Goal: Transaction & Acquisition: Purchase product/service

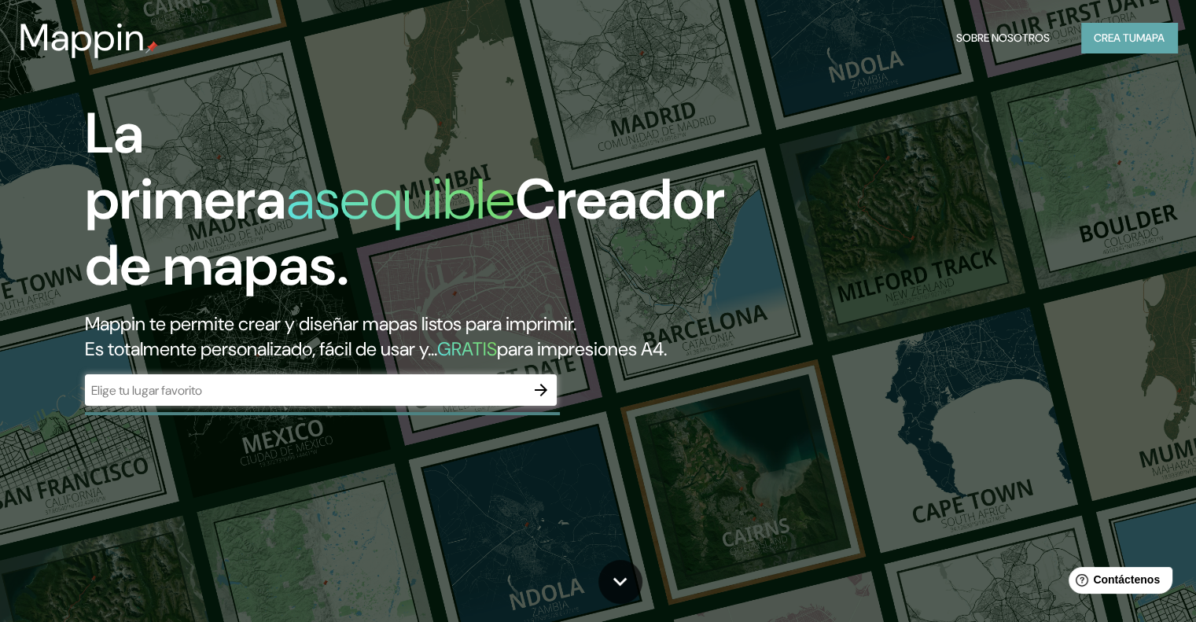
click at [1137, 50] on button "Crea tu mapa" at bounding box center [1130, 38] width 96 height 30
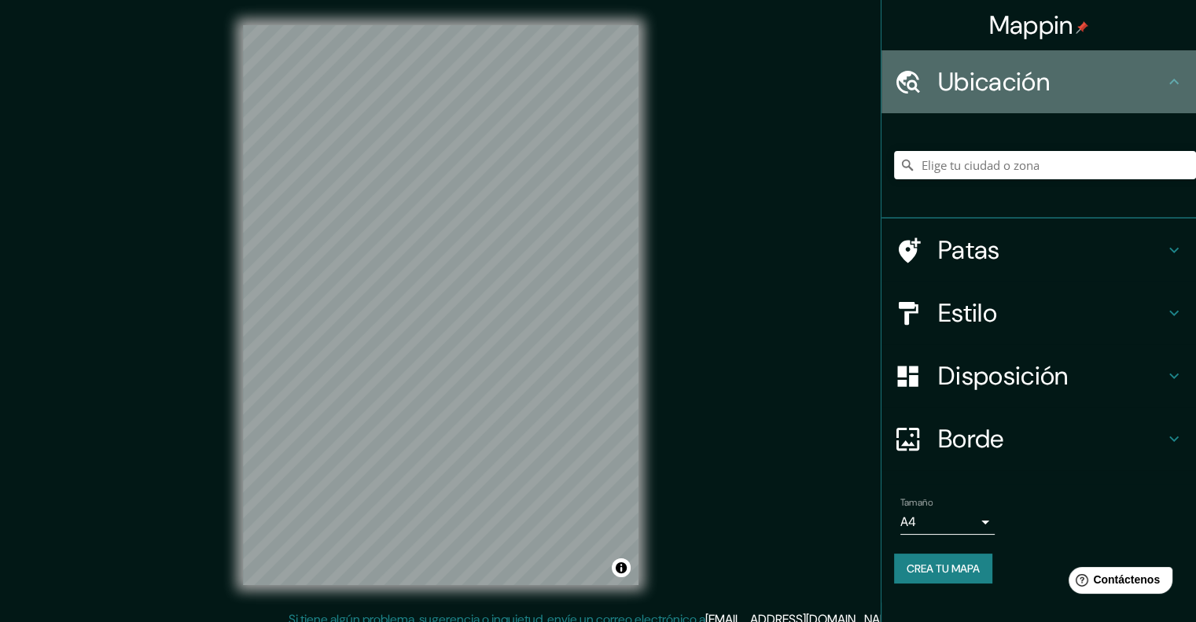
click at [953, 95] on font "Ubicación" at bounding box center [994, 81] width 112 height 33
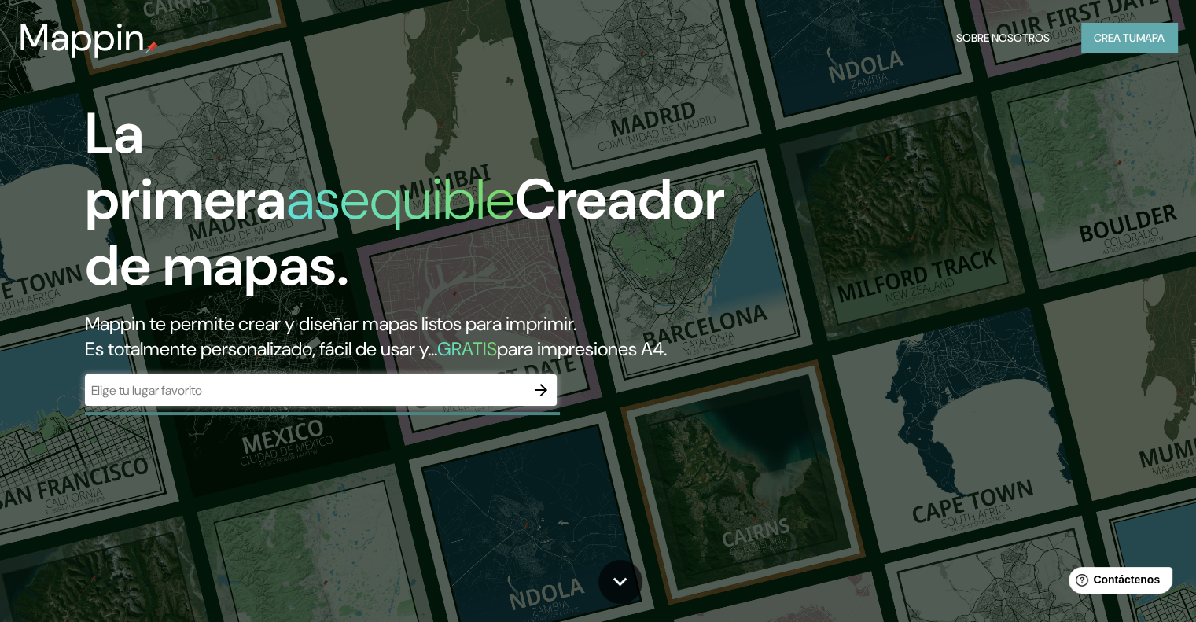
click at [1120, 35] on font "Crea tu" at bounding box center [1115, 38] width 42 height 14
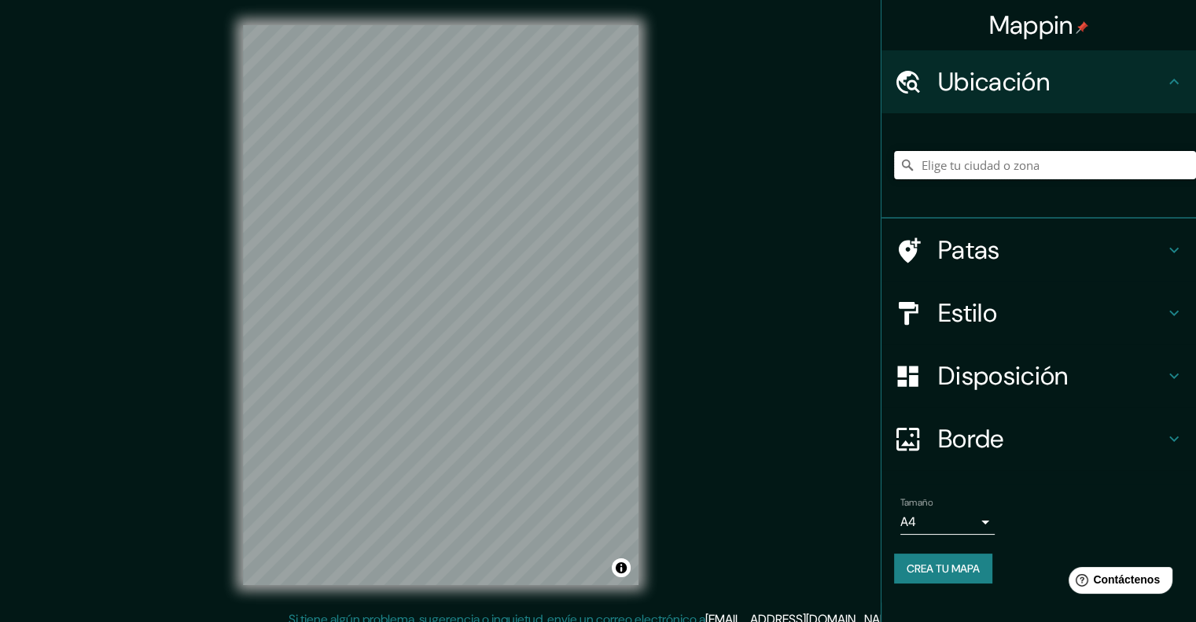
click at [964, 162] on input "Elige tu ciudad o zona" at bounding box center [1045, 165] width 302 height 28
paste input "Basilica de San Vitale"
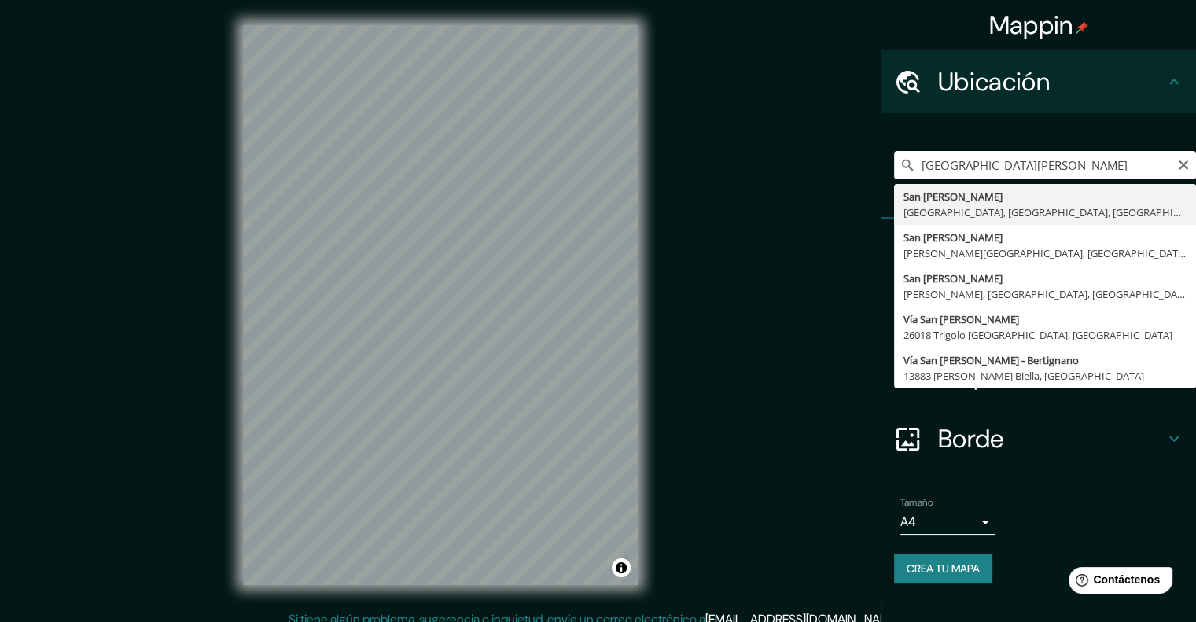
type input "San Vitale, Treviso, Treviso, Italia"
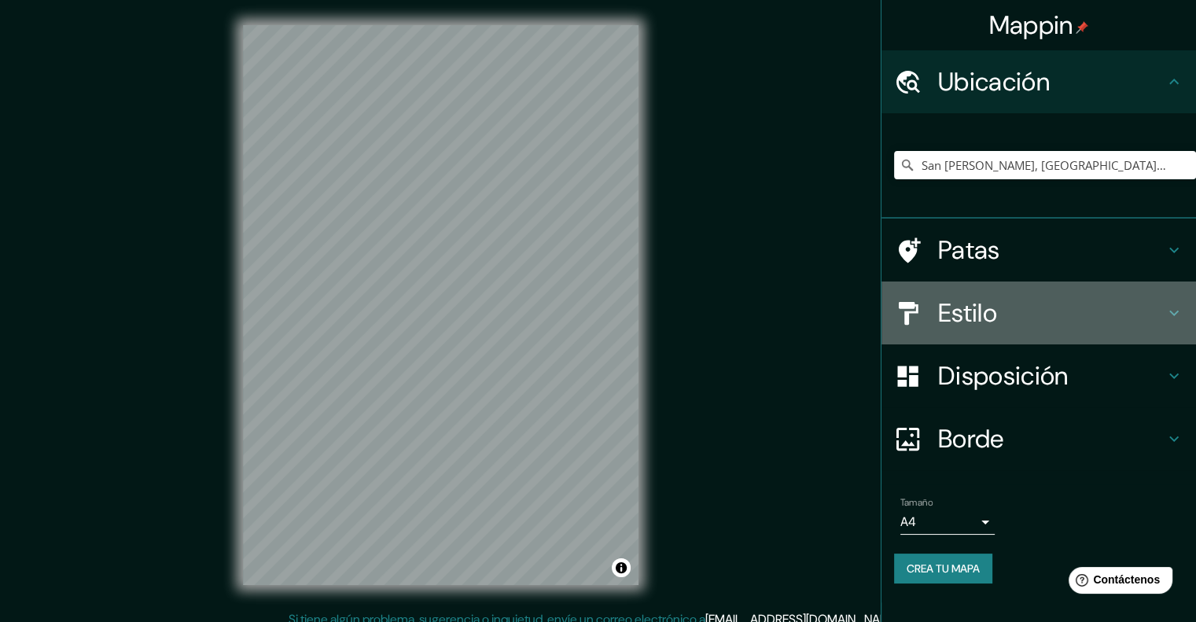
click at [997, 303] on font "Estilo" at bounding box center [967, 313] width 59 height 33
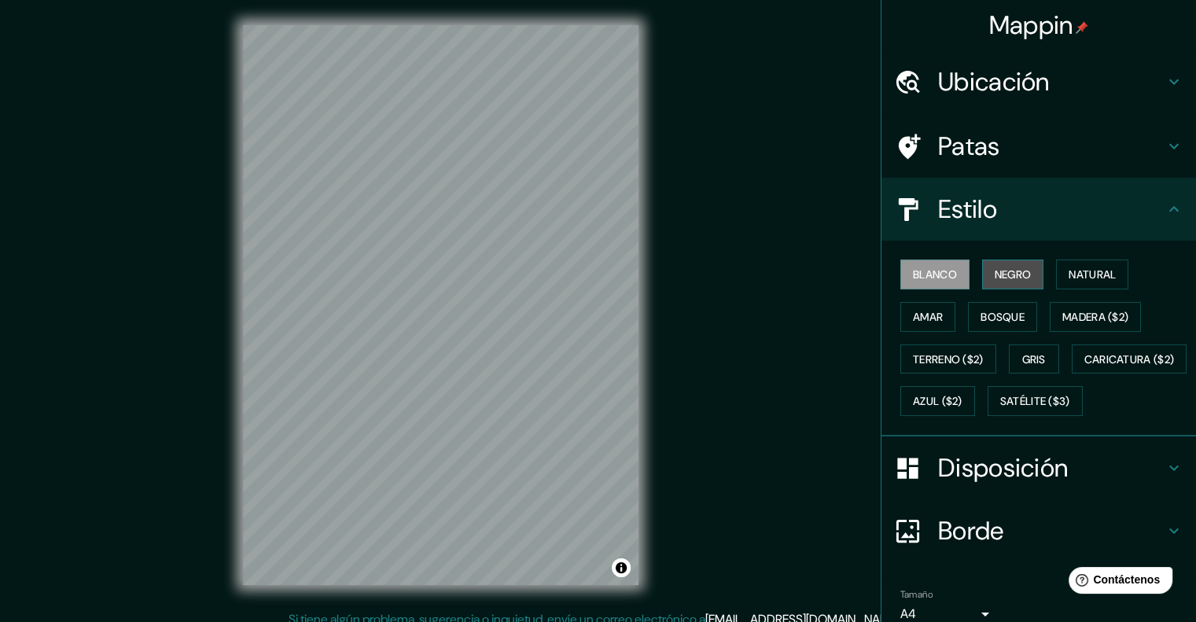
click at [997, 280] on font "Negro" at bounding box center [1013, 274] width 37 height 14
